Goal: Task Accomplishment & Management: Manage account settings

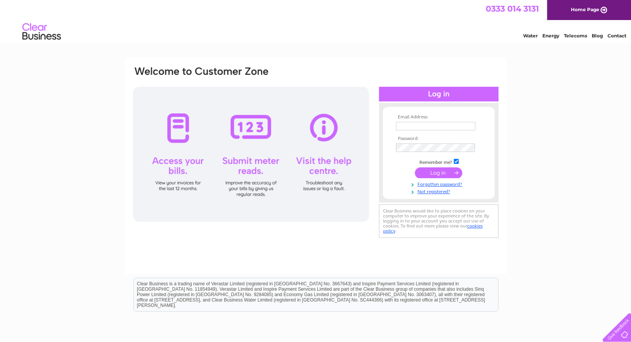
click at [420, 126] on input "text" at bounding box center [435, 126] width 79 height 8
type input "northern_frames@btconnect.com"
click at [441, 173] on input "submit" at bounding box center [437, 172] width 47 height 11
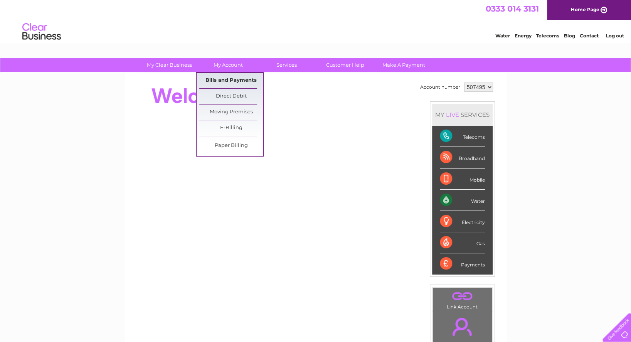
click at [227, 77] on link "Bills and Payments" at bounding box center [231, 80] width 64 height 15
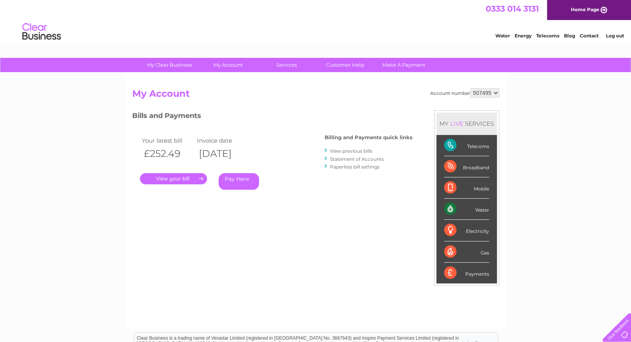
click at [200, 178] on link "." at bounding box center [173, 178] width 67 height 11
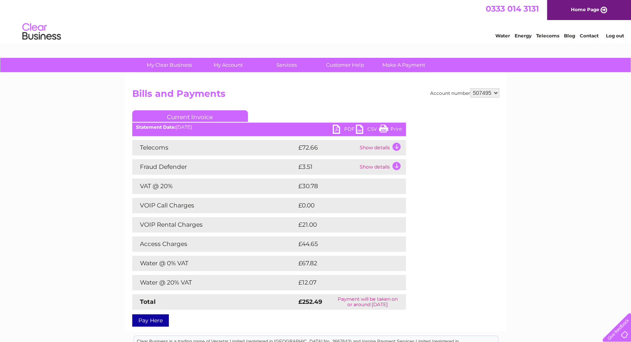
click at [336, 129] on link "PDF" at bounding box center [343, 129] width 23 height 11
